Goal: Complete application form

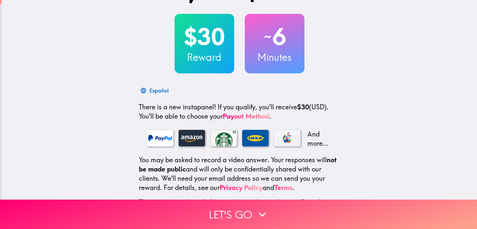
scroll to position [66, 0]
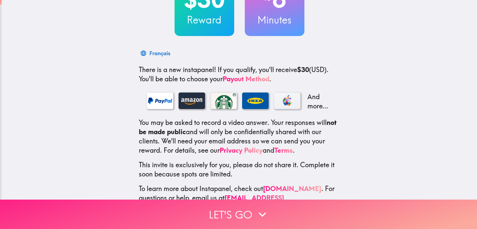
click at [212, 209] on button "Let's go" at bounding box center [238, 214] width 477 height 29
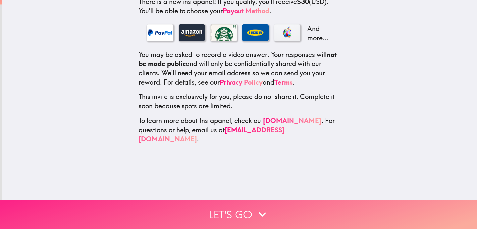
scroll to position [0, 0]
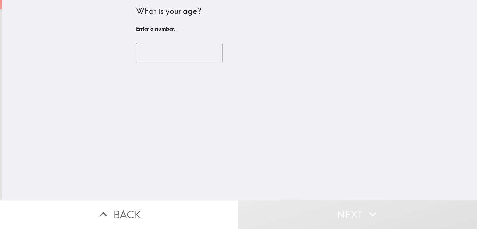
click at [184, 54] on input "number" at bounding box center [179, 53] width 86 height 21
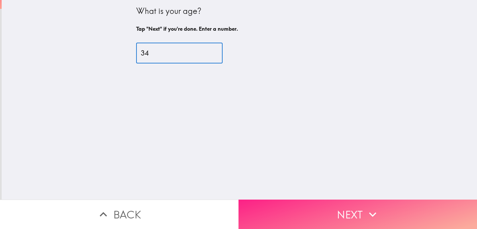
type input "34"
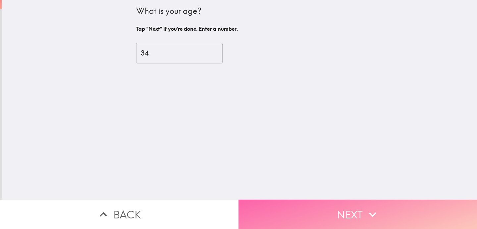
click at [323, 215] on button "Next" at bounding box center [357, 214] width 238 height 29
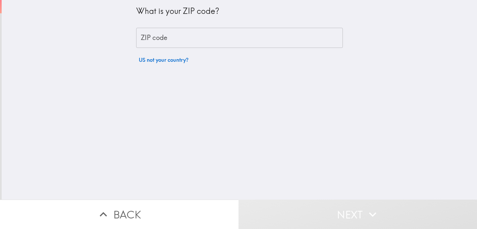
click at [229, 45] on input "ZIP code" at bounding box center [239, 38] width 207 height 21
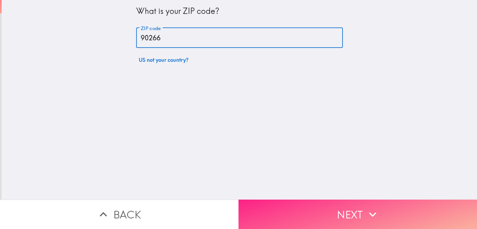
type input "90266"
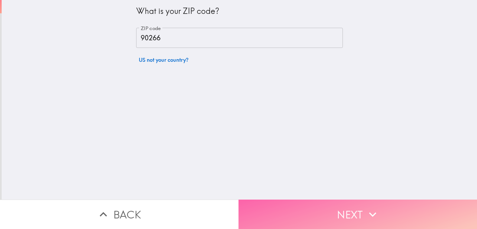
click at [386, 212] on button "Next" at bounding box center [357, 214] width 238 height 29
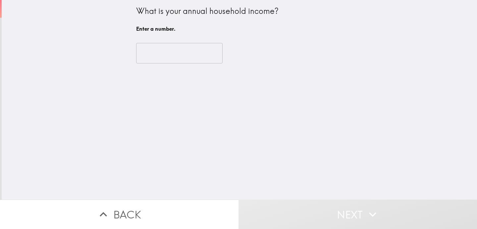
click at [190, 58] on input "number" at bounding box center [179, 53] width 86 height 21
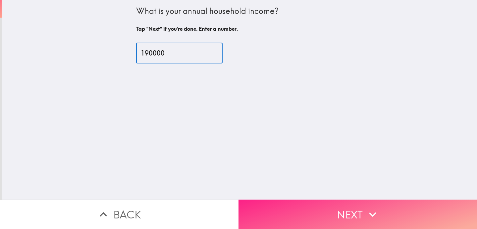
type input "190000"
click at [311, 206] on button "Next" at bounding box center [357, 214] width 238 height 29
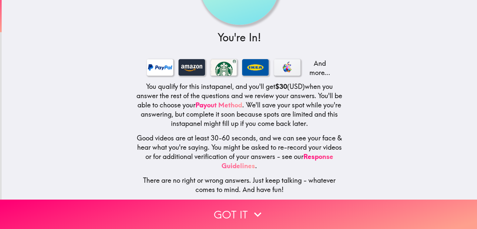
scroll to position [65, 0]
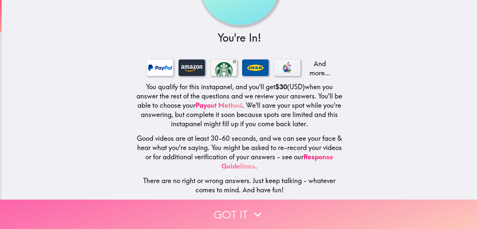
click at [243, 213] on button "Got it" at bounding box center [238, 214] width 477 height 29
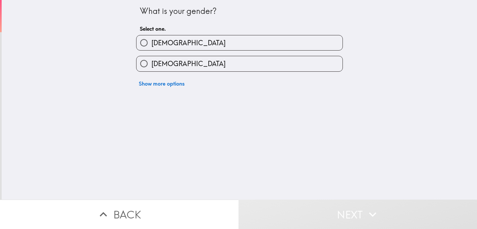
click at [213, 63] on label "[DEMOGRAPHIC_DATA]" at bounding box center [239, 63] width 206 height 15
click at [151, 63] on input "[DEMOGRAPHIC_DATA]" at bounding box center [143, 63] width 15 height 15
radio input "true"
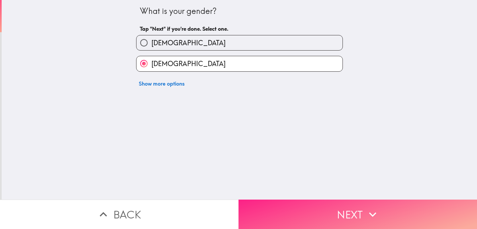
click at [309, 217] on button "Next" at bounding box center [357, 214] width 238 height 29
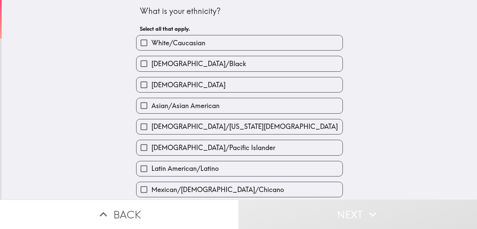
click at [232, 49] on label "White/Caucasian" at bounding box center [239, 42] width 206 height 15
click at [151, 49] on input "White/Caucasian" at bounding box center [143, 42] width 15 height 15
checkbox input "true"
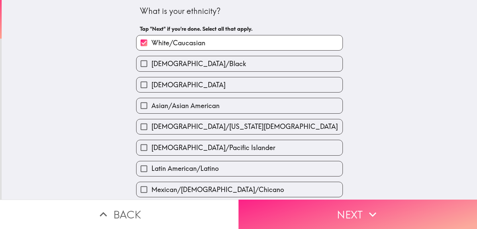
click at [317, 209] on button "Next" at bounding box center [357, 214] width 238 height 29
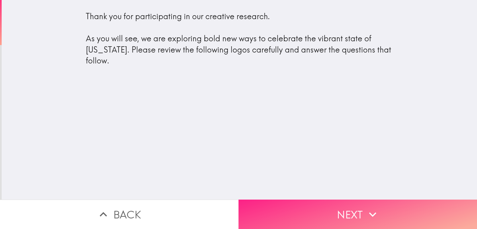
click at [314, 206] on button "Next" at bounding box center [357, 214] width 238 height 29
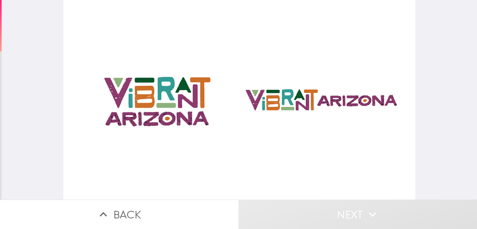
click at [173, 81] on div at bounding box center [239, 100] width 352 height 200
click at [169, 98] on div at bounding box center [239, 100] width 352 height 200
click at [146, 113] on div at bounding box center [239, 100] width 352 height 200
click at [298, 113] on div at bounding box center [239, 100] width 352 height 200
click at [358, 214] on button "Next" at bounding box center [357, 214] width 238 height 29
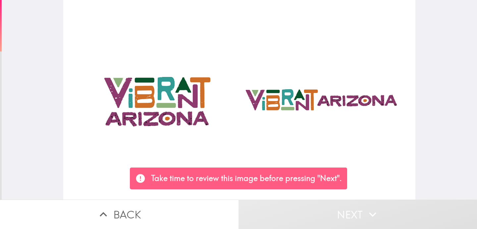
click at [382, 156] on div at bounding box center [239, 100] width 352 height 200
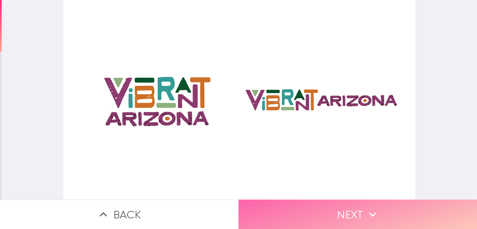
click at [372, 211] on icon "button" at bounding box center [372, 215] width 15 height 15
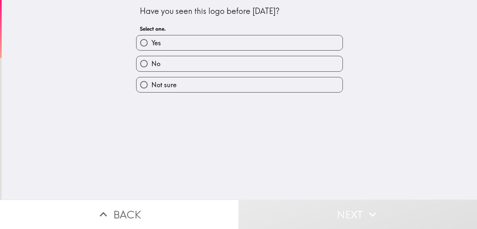
click at [316, 67] on label "No" at bounding box center [239, 63] width 206 height 15
click at [151, 67] on input "No" at bounding box center [143, 63] width 15 height 15
radio input "true"
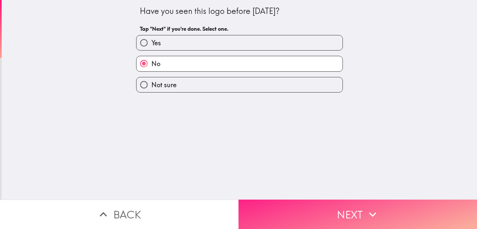
click at [342, 206] on button "Next" at bounding box center [357, 214] width 238 height 29
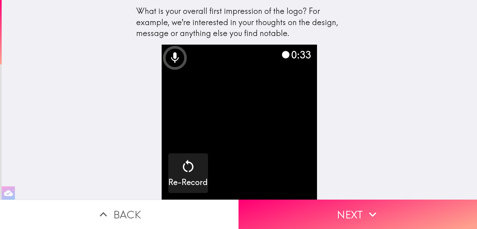
click at [221, 70] on video "button" at bounding box center [239, 122] width 155 height 155
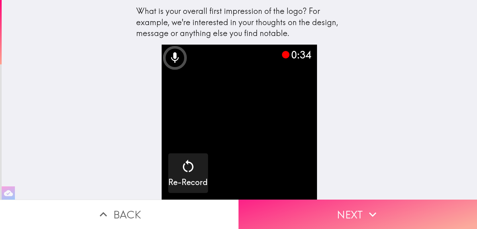
click at [354, 214] on button "Next" at bounding box center [357, 214] width 238 height 29
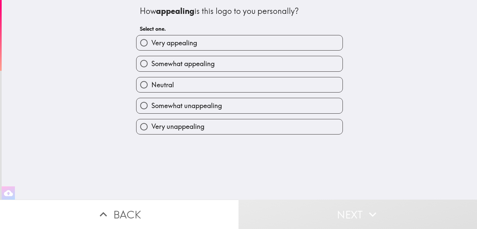
click at [271, 63] on label "Somewhat appealing" at bounding box center [239, 63] width 206 height 15
click at [151, 63] on input "Somewhat appealing" at bounding box center [143, 63] width 15 height 15
radio input "true"
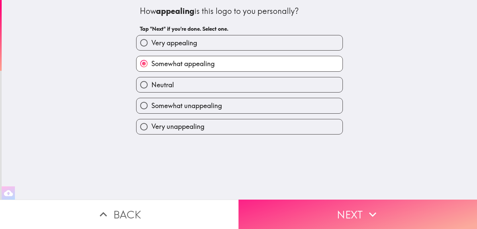
click at [339, 213] on button "Next" at bounding box center [357, 214] width 238 height 29
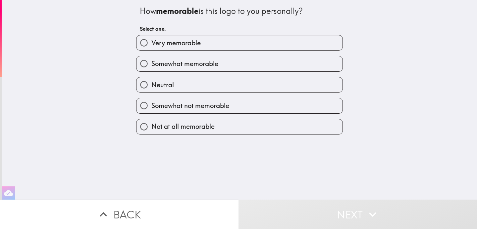
click at [279, 60] on label "Somewhat memorable" at bounding box center [239, 63] width 206 height 15
click at [151, 60] on input "Somewhat memorable" at bounding box center [143, 63] width 15 height 15
radio input "true"
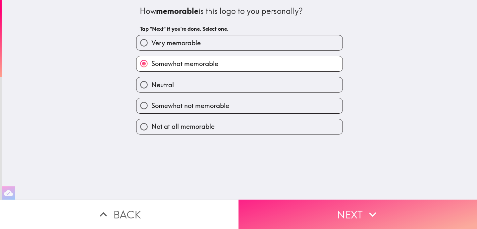
click at [338, 206] on button "Next" at bounding box center [357, 214] width 238 height 29
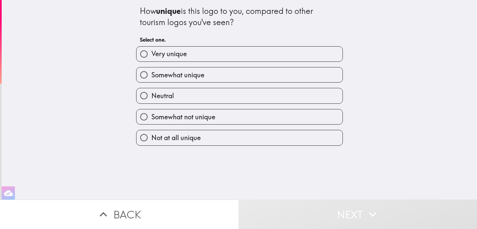
click at [281, 78] on label "Somewhat unique" at bounding box center [239, 75] width 206 height 15
click at [151, 78] on input "Somewhat unique" at bounding box center [143, 75] width 15 height 15
radio input "true"
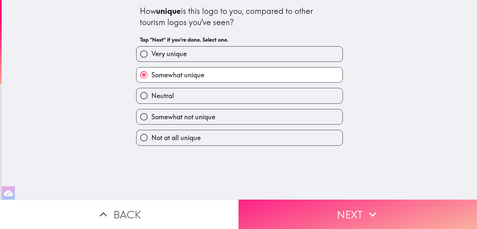
click at [342, 215] on button "Next" at bounding box center [357, 214] width 238 height 29
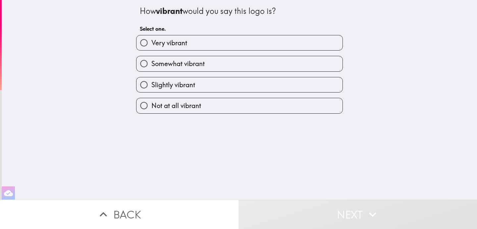
click at [286, 63] on label "Somewhat vibrant" at bounding box center [239, 63] width 206 height 15
click at [151, 63] on input "Somewhat vibrant" at bounding box center [143, 63] width 15 height 15
radio input "true"
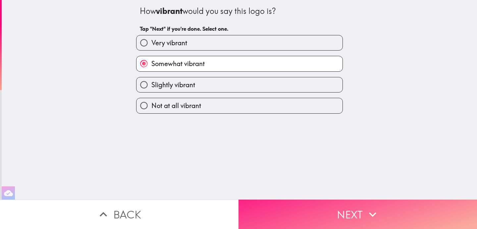
click at [330, 223] on button "Next" at bounding box center [357, 214] width 238 height 29
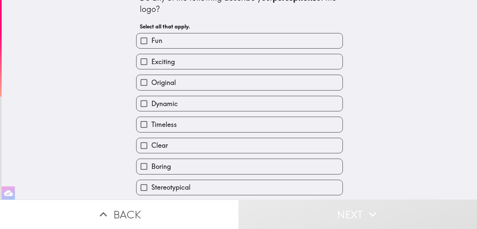
scroll to position [15, 0]
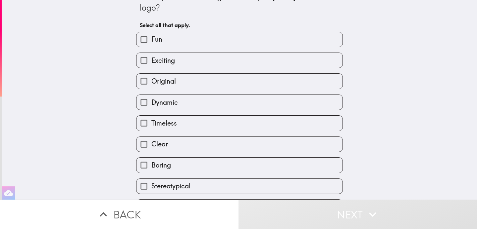
click at [298, 152] on label "Clear" at bounding box center [239, 144] width 206 height 15
click at [151, 152] on input "Clear" at bounding box center [143, 144] width 15 height 15
checkbox input "true"
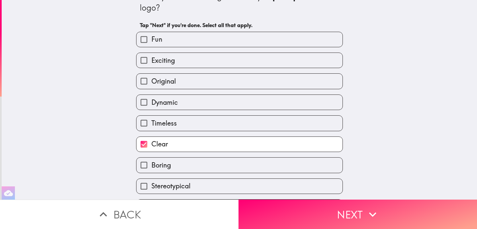
click at [303, 44] on label "Fun" at bounding box center [239, 39] width 206 height 15
click at [151, 44] on input "Fun" at bounding box center [143, 39] width 15 height 15
checkbox input "true"
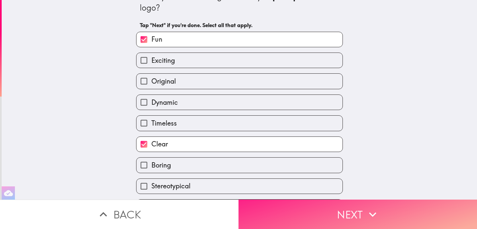
click at [337, 214] on button "Next" at bounding box center [357, 214] width 238 height 29
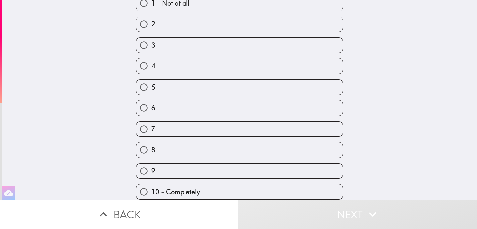
scroll to position [65, 0]
click at [311, 161] on div "9" at bounding box center [237, 168] width 212 height 21
click at [305, 150] on label "8" at bounding box center [239, 150] width 206 height 15
click at [151, 150] on input "8" at bounding box center [143, 150] width 15 height 15
radio input "true"
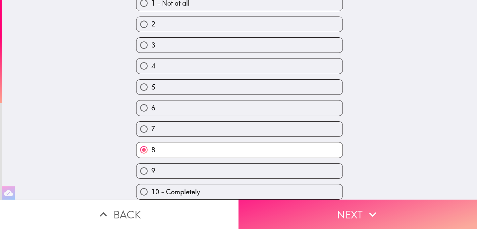
click at [339, 208] on button "Next" at bounding box center [357, 214] width 238 height 29
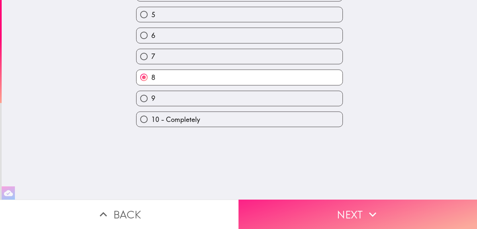
scroll to position [0, 0]
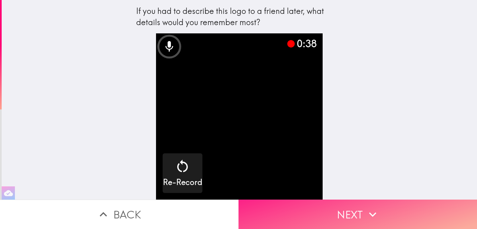
click at [380, 214] on button "Next" at bounding box center [357, 214] width 238 height 29
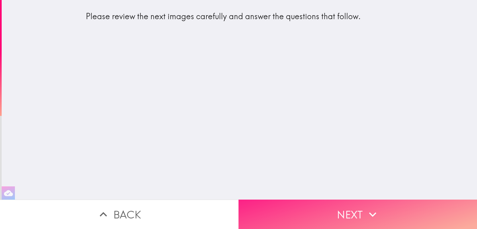
click at [380, 214] on button "Next" at bounding box center [357, 214] width 238 height 29
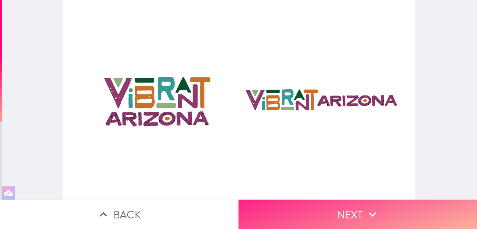
click at [380, 214] on button "Next" at bounding box center [357, 214] width 238 height 29
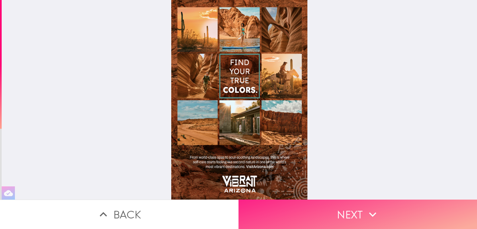
click at [359, 221] on button "Next" at bounding box center [357, 214] width 238 height 29
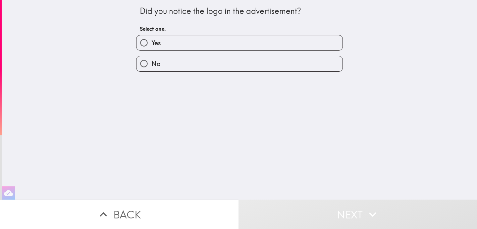
click at [318, 41] on label "Yes" at bounding box center [239, 42] width 206 height 15
click at [151, 41] on input "Yes" at bounding box center [143, 42] width 15 height 15
radio input "true"
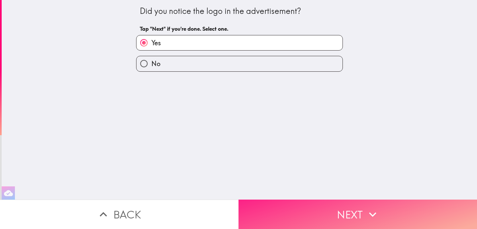
click at [319, 205] on button "Next" at bounding box center [357, 214] width 238 height 29
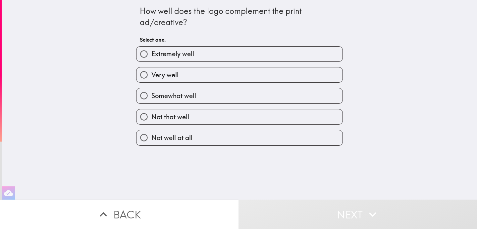
click at [302, 76] on label "Very well" at bounding box center [239, 75] width 206 height 15
click at [151, 76] on input "Very well" at bounding box center [143, 75] width 15 height 15
radio input "true"
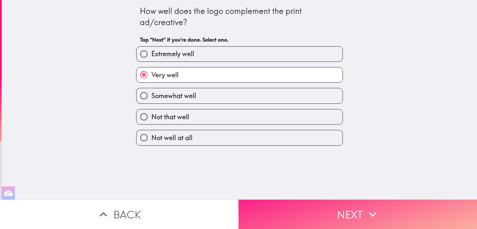
click at [317, 206] on button "Next" at bounding box center [357, 214] width 238 height 29
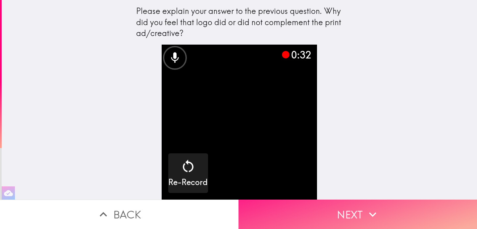
click at [358, 212] on button "Next" at bounding box center [357, 214] width 238 height 29
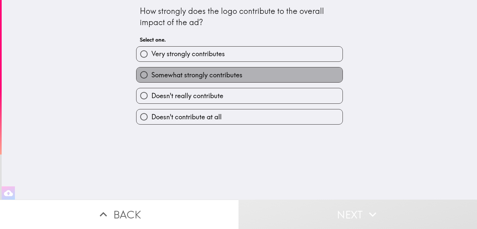
click at [300, 79] on label "Somewhat strongly contributes" at bounding box center [239, 75] width 206 height 15
click at [151, 79] on input "Somewhat strongly contributes" at bounding box center [143, 75] width 15 height 15
radio input "true"
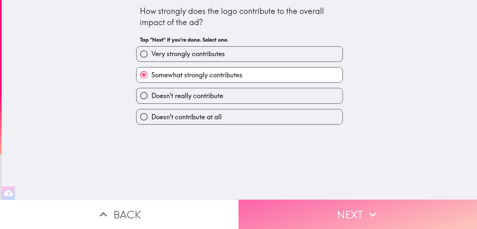
click at [339, 214] on button "Next" at bounding box center [357, 214] width 238 height 29
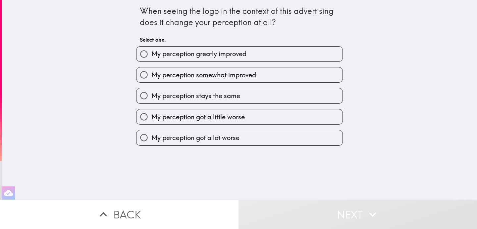
click at [277, 100] on label "My perception stays the same" at bounding box center [239, 95] width 206 height 15
click at [151, 100] on input "My perception stays the same" at bounding box center [143, 95] width 15 height 15
radio input "true"
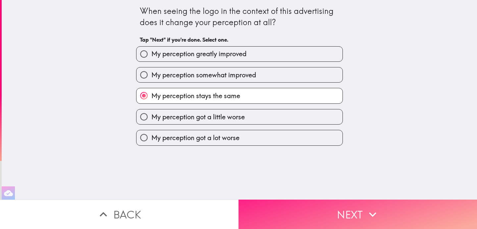
click at [331, 217] on button "Next" at bounding box center [357, 214] width 238 height 29
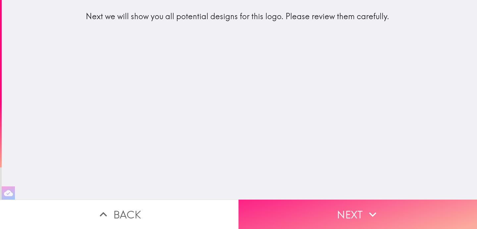
click at [331, 217] on button "Next" at bounding box center [357, 214] width 238 height 29
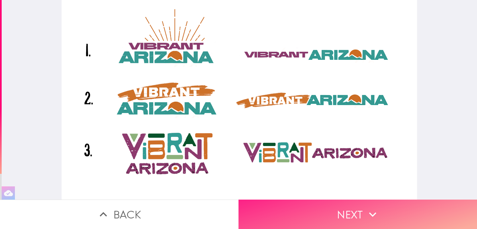
click at [340, 218] on button "Next" at bounding box center [357, 214] width 238 height 29
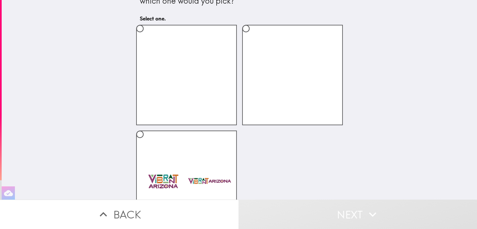
scroll to position [39, 0]
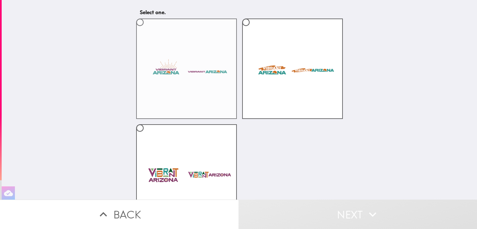
click at [200, 83] on label at bounding box center [186, 69] width 101 height 101
click at [147, 30] on input "radio" at bounding box center [139, 22] width 15 height 15
radio input "true"
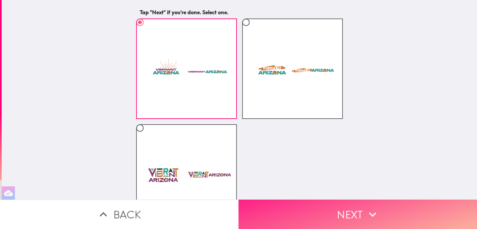
click at [342, 215] on button "Next" at bounding box center [357, 214] width 238 height 29
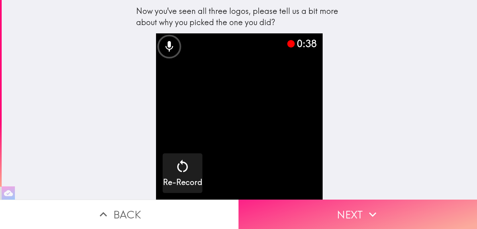
click at [342, 215] on button "Next" at bounding box center [357, 214] width 238 height 29
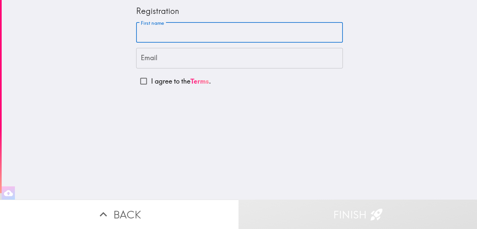
click at [266, 30] on input "First name" at bounding box center [239, 33] width 207 height 21
type input "[PERSON_NAME]"
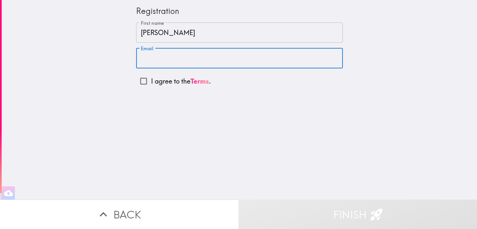
click at [201, 60] on input "Email" at bounding box center [239, 58] width 207 height 21
type input "[EMAIL_ADDRESS][DOMAIN_NAME]"
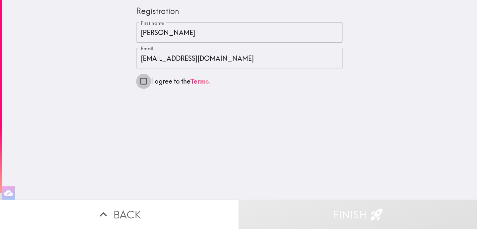
click at [144, 81] on input "I agree to the Terms ." at bounding box center [143, 81] width 15 height 15
checkbox input "true"
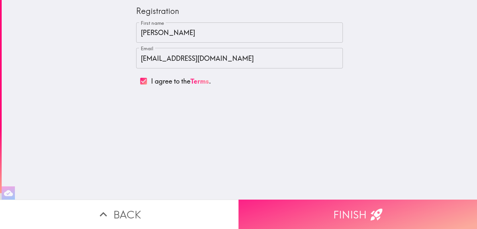
click at [325, 220] on button "Finish" at bounding box center [357, 214] width 238 height 29
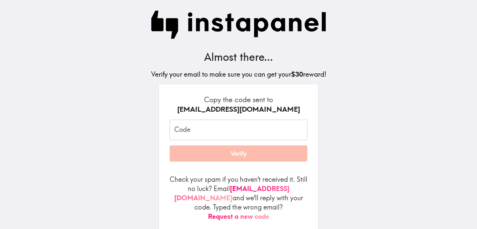
click at [230, 134] on input "Code" at bounding box center [239, 130] width 138 height 21
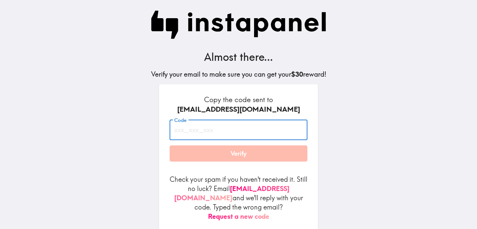
paste input "2bi_pme_pTm"
type input "2bi_pme_pTm"
click at [230, 160] on button "Verify" at bounding box center [239, 154] width 138 height 17
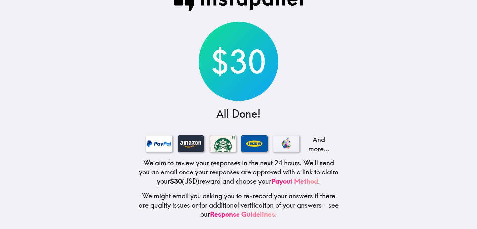
scroll to position [21, 0]
click at [188, 145] on div at bounding box center [190, 143] width 26 height 17
